Goal: Find contact information: Find contact information

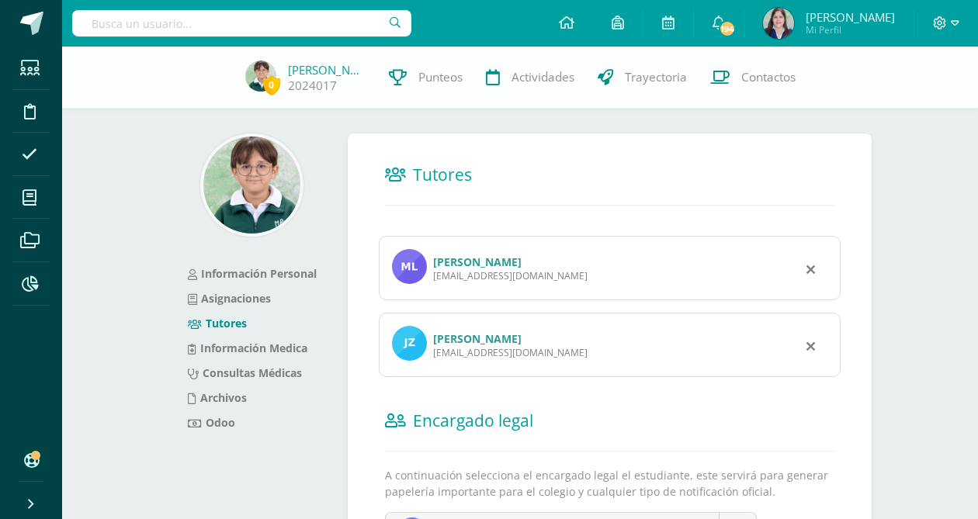
click at [224, 24] on input "text" at bounding box center [241, 23] width 339 height 26
type input "aurora toledo"
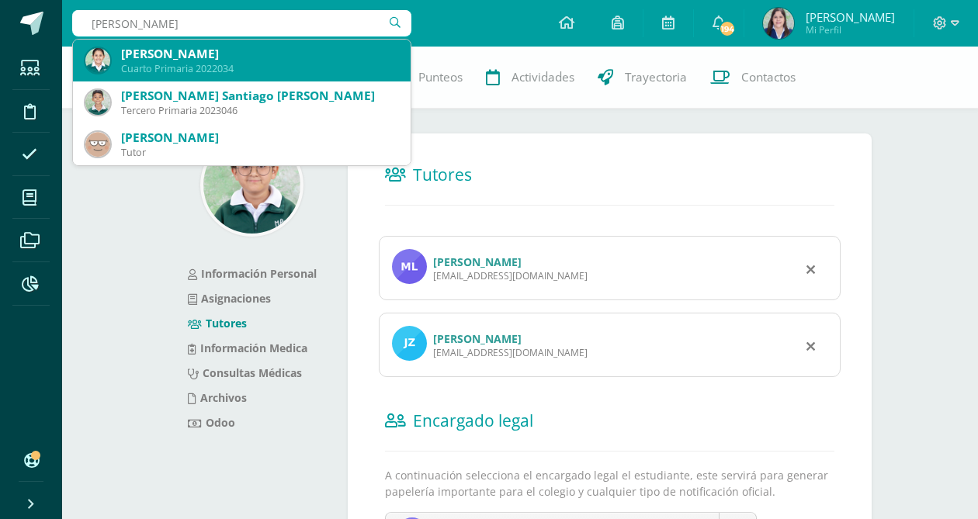
click at [207, 62] on div "Cuarto Primaria 2022034" at bounding box center [259, 68] width 277 height 13
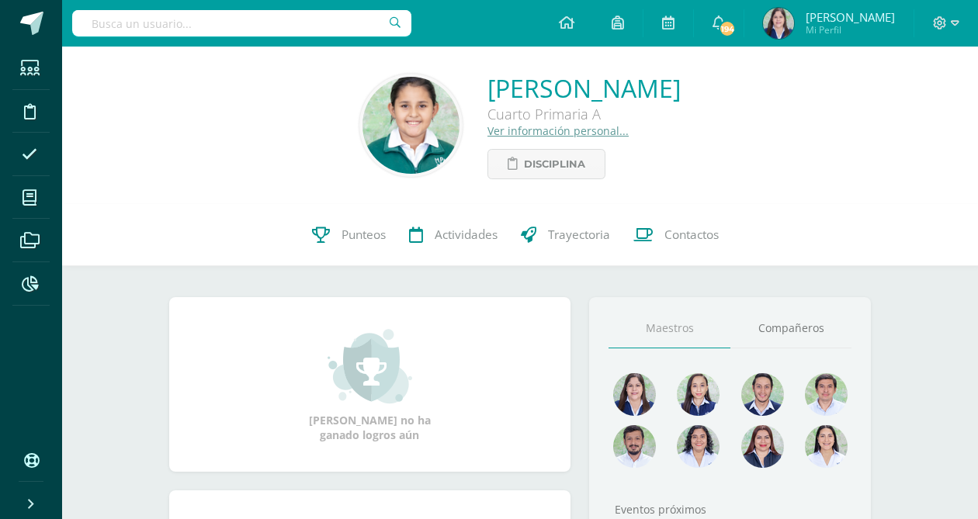
click at [488, 130] on link "Ver información personal..." at bounding box center [558, 130] width 141 height 15
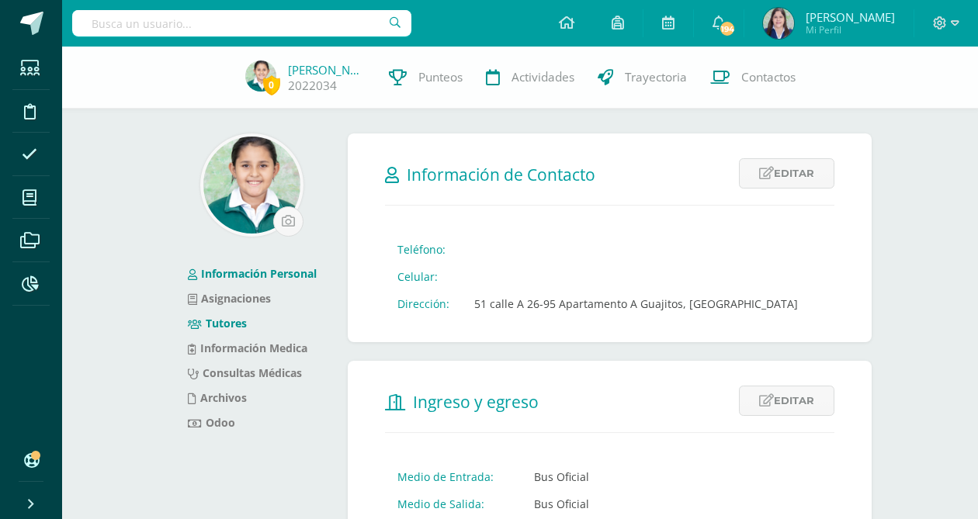
click at [224, 326] on link "Tutores" at bounding box center [217, 323] width 59 height 15
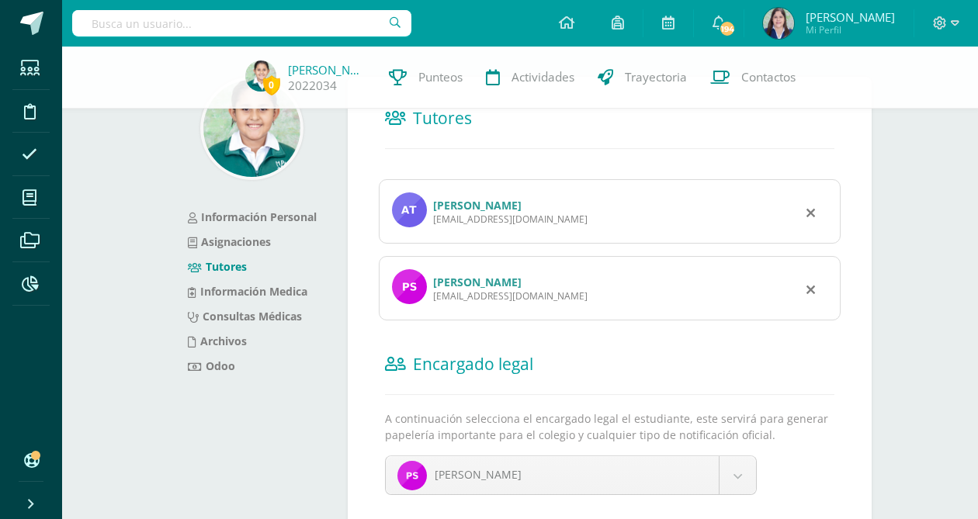
drag, startPoint x: 585, startPoint y: 222, endPoint x: 431, endPoint y: 222, distance: 153.7
click at [431, 222] on div "[PERSON_NAME] [EMAIL_ADDRESS][DOMAIN_NAME]" at bounding box center [610, 211] width 462 height 64
copy div "[EMAIL_ADDRESS][DOMAIN_NAME]"
drag, startPoint x: 541, startPoint y: 297, endPoint x: 433, endPoint y: 293, distance: 108.0
click at [434, 293] on div "[EMAIL_ADDRESS][DOMAIN_NAME]" at bounding box center [510, 296] width 155 height 13
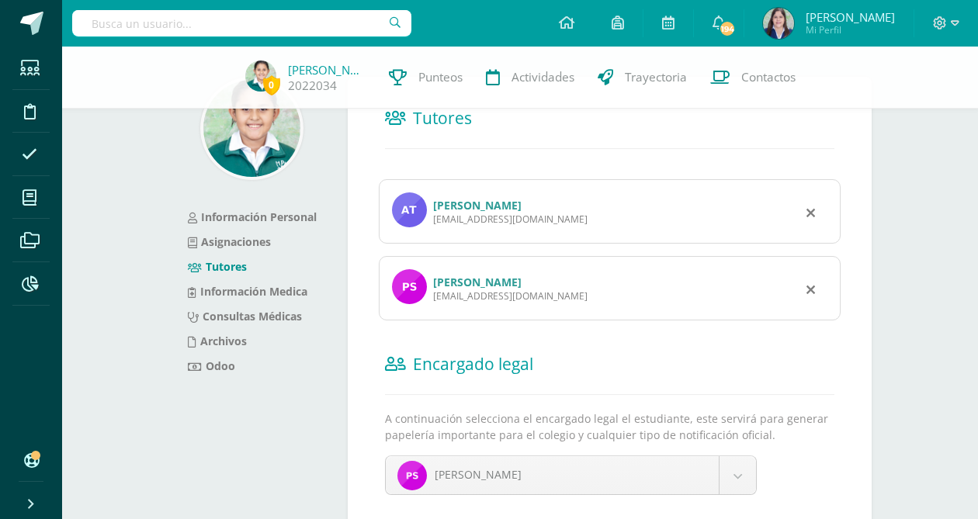
copy div "[EMAIL_ADDRESS][DOMAIN_NAME]"
